Goal: Information Seeking & Learning: Find specific page/section

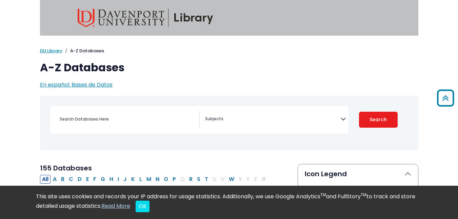
select select "Database Subject Filter"
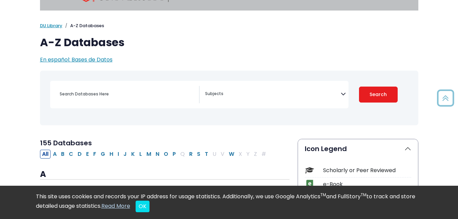
scroll to position [25, 0]
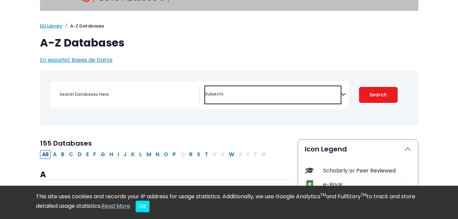
click at [259, 86] on span "Search filters" at bounding box center [273, 94] width 136 height 17
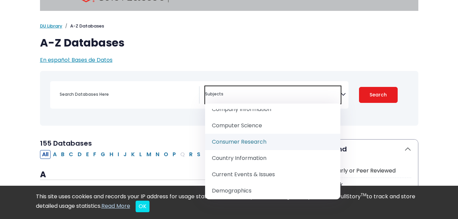
scroll to position [195, 0]
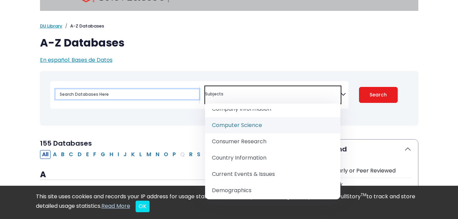
click at [113, 98] on input "Search database by title or keyword" at bounding box center [127, 94] width 143 height 10
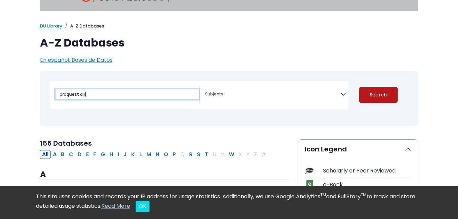
type input "proquest all["
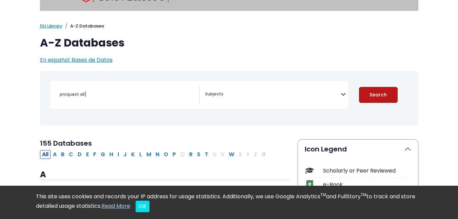
click at [365, 95] on button "Search" at bounding box center [378, 95] width 39 height 16
select select "Database Subject Filter"
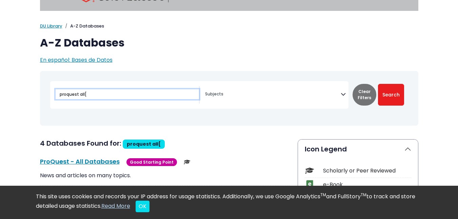
click at [103, 91] on input "proquest all[" at bounding box center [127, 94] width 143 height 10
type input "proquest all"
click at [378, 84] on button "Search" at bounding box center [391, 95] width 26 height 22
select select "Database Subject Filter"
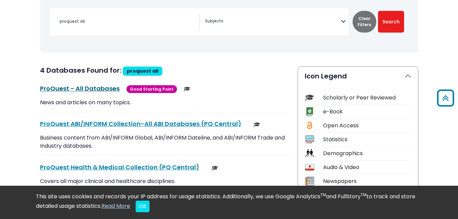
click at [108, 89] on link "ProQuest - All Databases This link opens in a new window" at bounding box center [80, 88] width 80 height 8
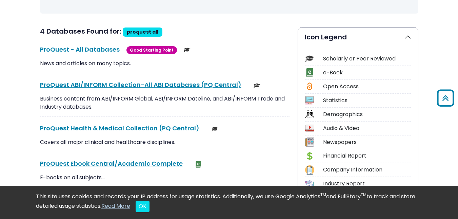
scroll to position [137, 0]
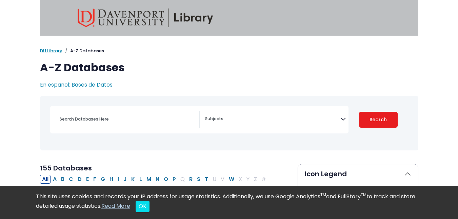
select select "Database Subject Filter"
click at [109, 118] on input "Search database by title or keyword" at bounding box center [127, 119] width 143 height 10
type input "["
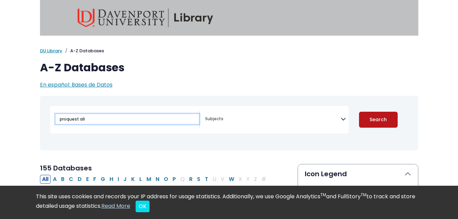
type input "proquest all"
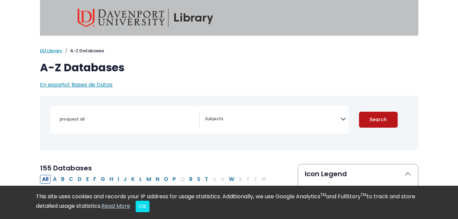
click at [393, 118] on button "Search" at bounding box center [378, 119] width 39 height 16
select select "Database Subject Filter"
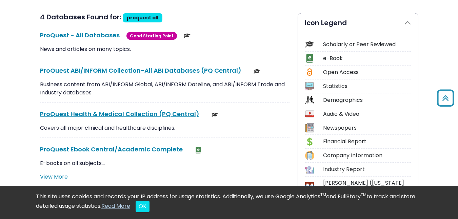
scroll to position [152, 0]
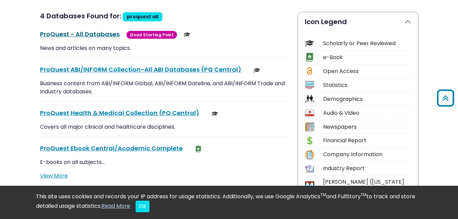
click at [101, 36] on link "ProQuest - All Databases This link opens in a new window" at bounding box center [80, 34] width 80 height 8
